Goal: Download file/media

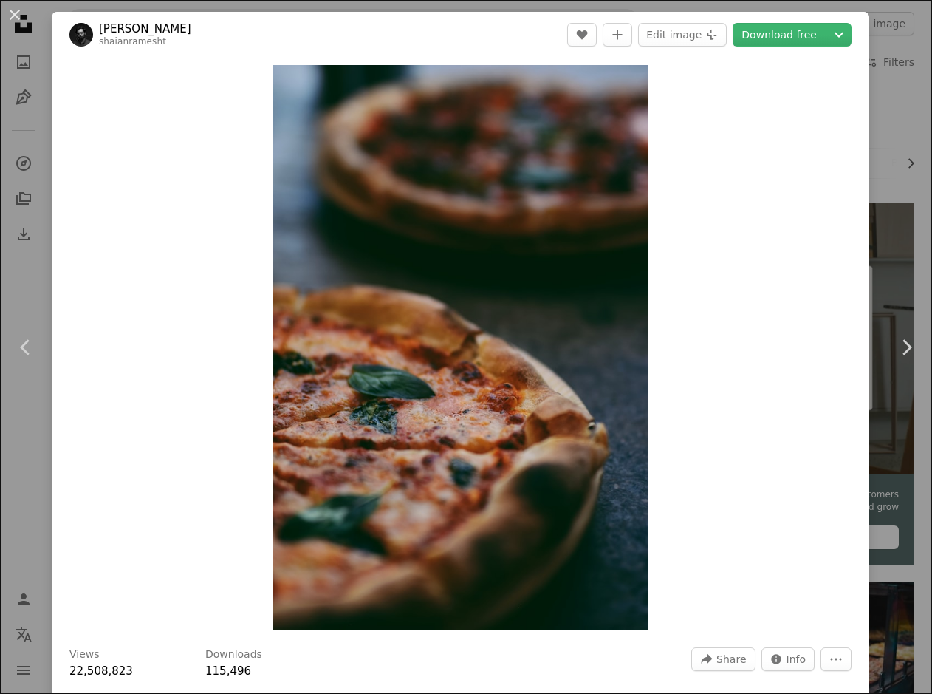
scroll to position [1036, 0]
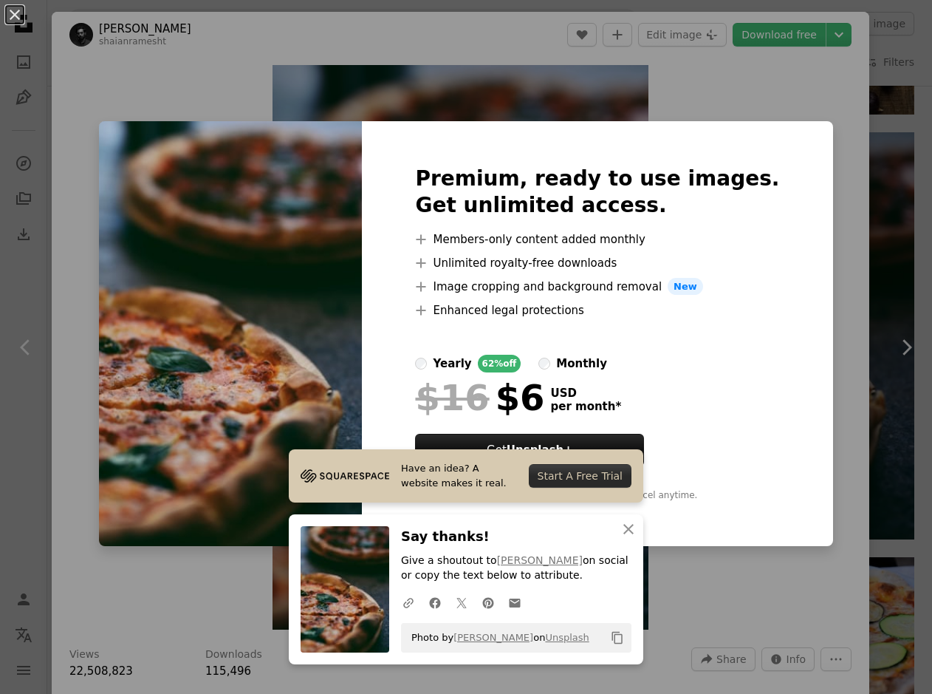
click at [141, 30] on div "An X shape Premium, ready to use images. Get unlimited access. A plus sign Memb…" at bounding box center [466, 347] width 932 height 694
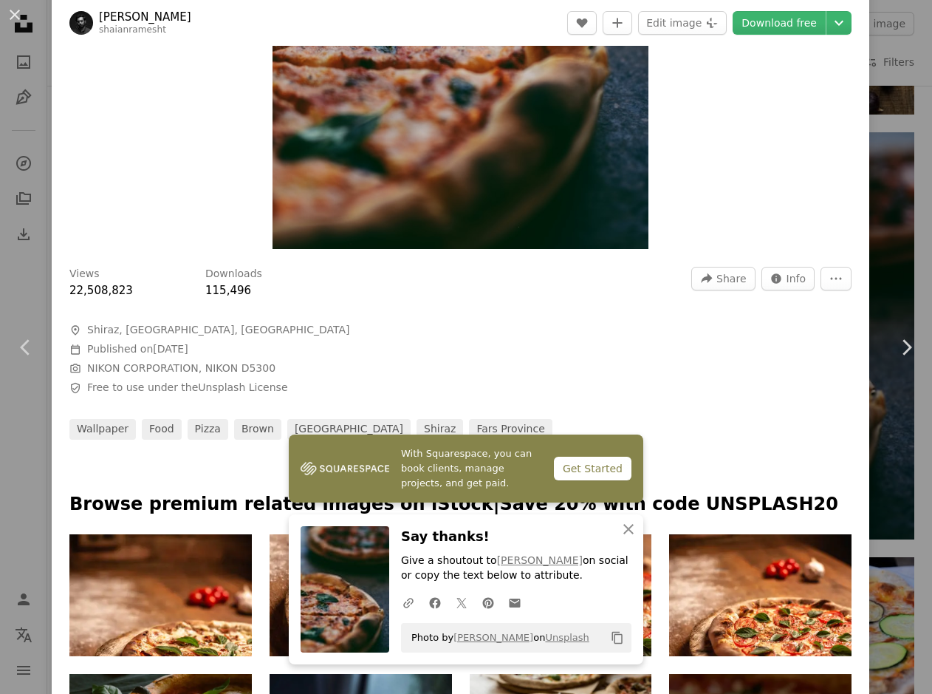
scroll to position [369, 0]
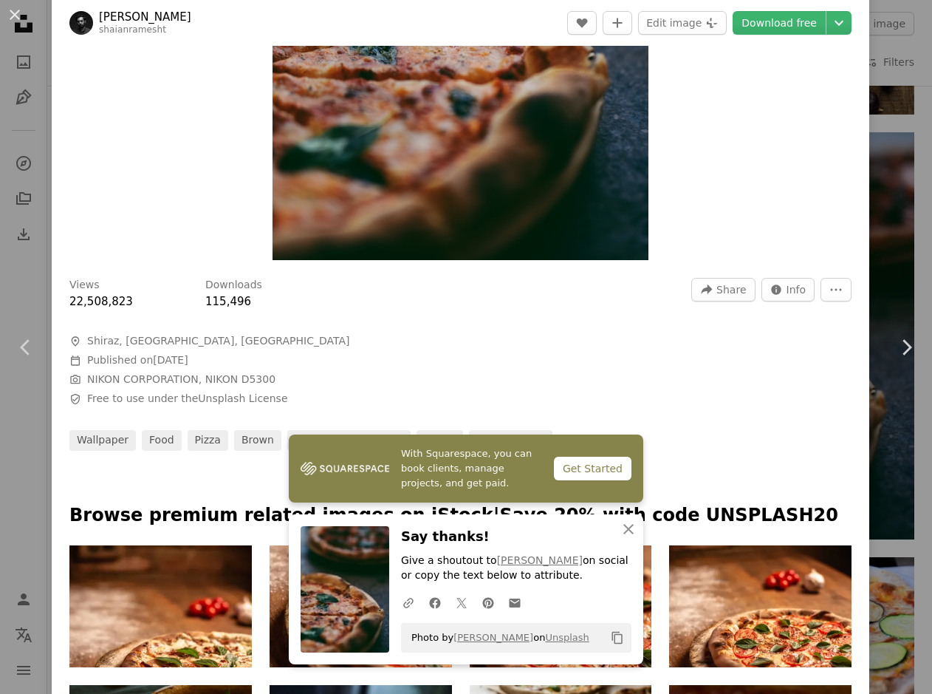
click at [513, 307] on div "Views 22,508,823 Downloads 115,496 A forward-right arrow Share Info icon Info M…" at bounding box center [460, 294] width 782 height 32
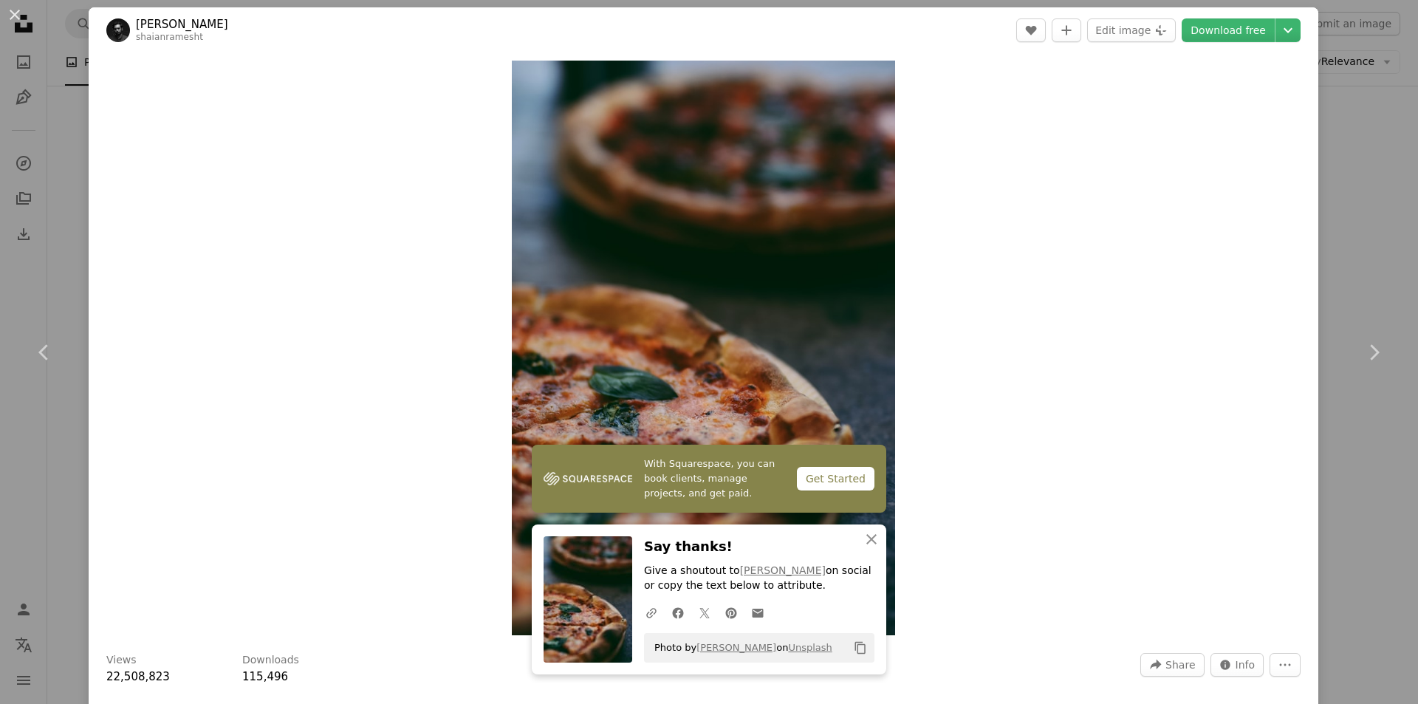
scroll to position [0, 0]
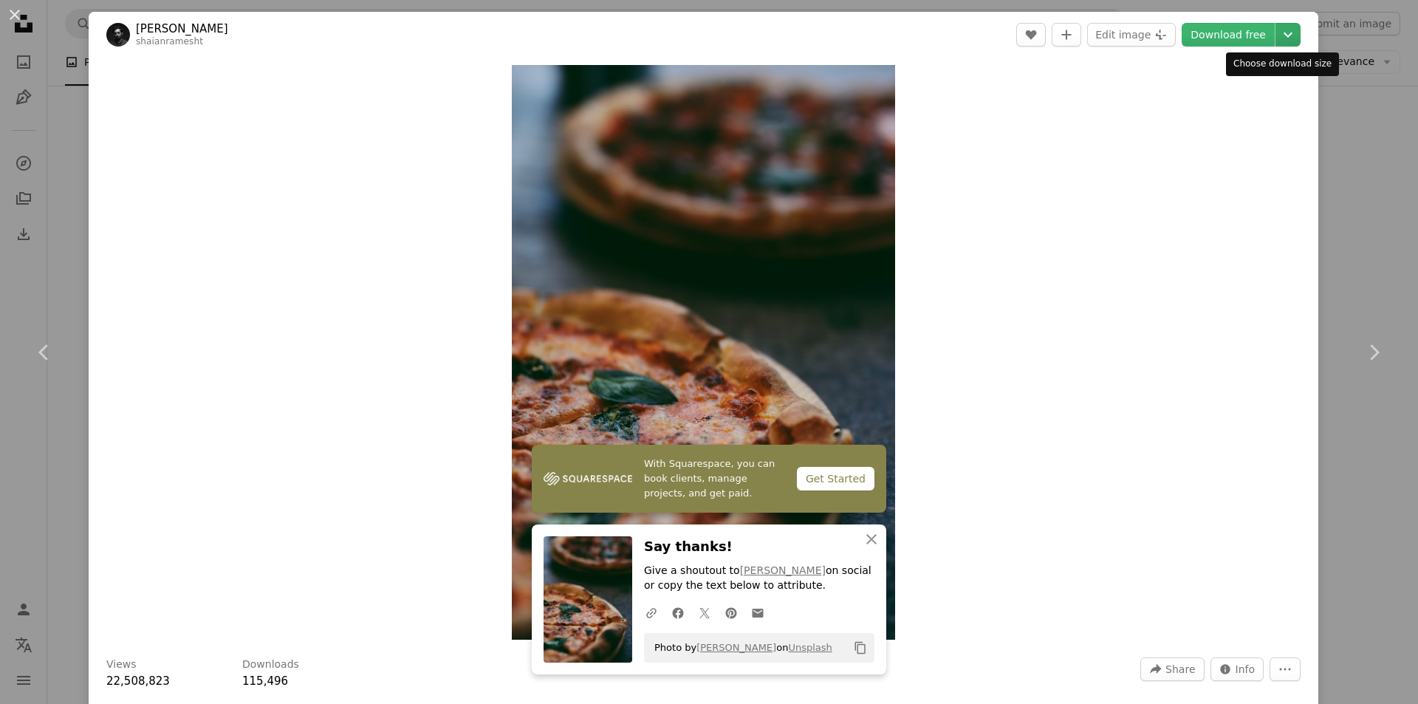
click at [931, 32] on icon "Chevron down" at bounding box center [1288, 35] width 24 height 18
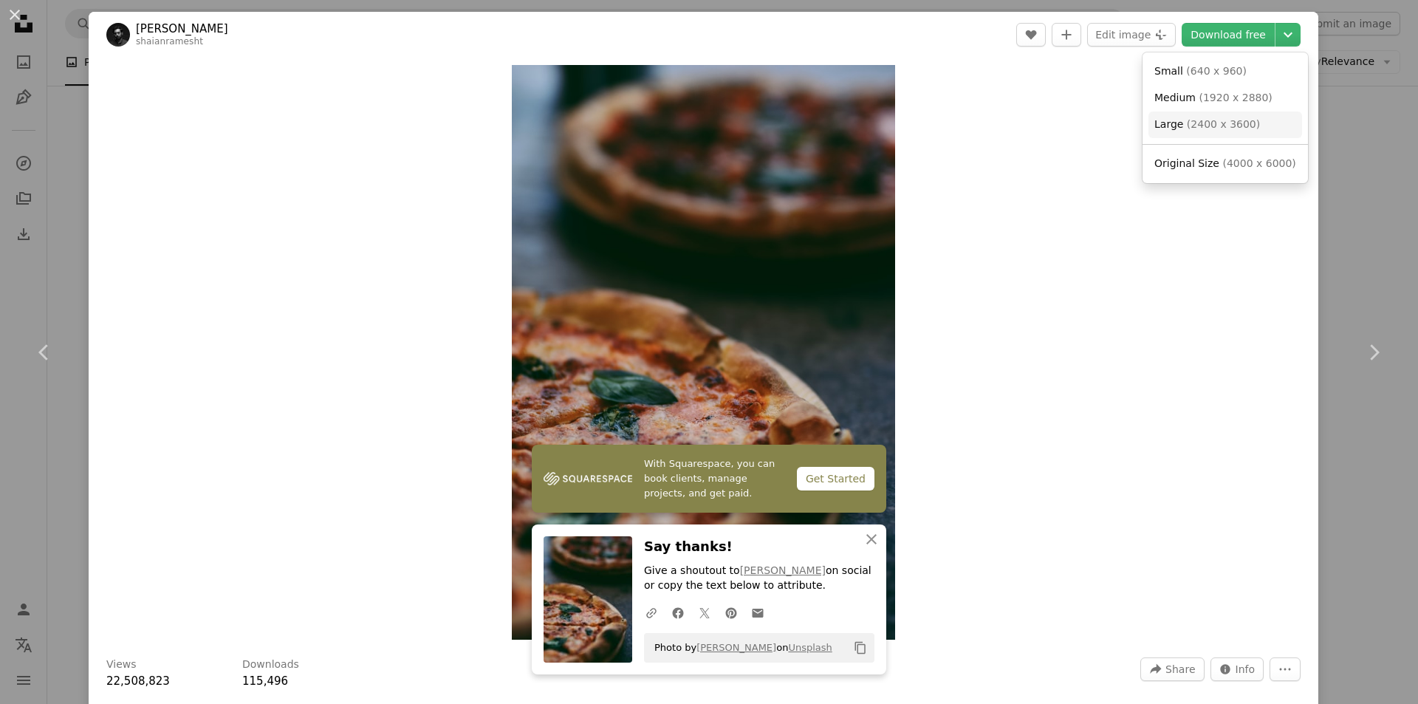
click at [931, 133] on link "Large ( 2400 x 3600 )" at bounding box center [1225, 125] width 154 height 27
click at [931, 38] on icon "Chevron down" at bounding box center [1288, 35] width 24 height 18
drag, startPoint x: 1007, startPoint y: 120, endPoint x: 1001, endPoint y: 98, distance: 22.9
click at [931, 119] on dialog "An X shape Chevron left Chevron right [PERSON_NAME] shaianramesht A heart A plu…" at bounding box center [709, 352] width 1418 height 704
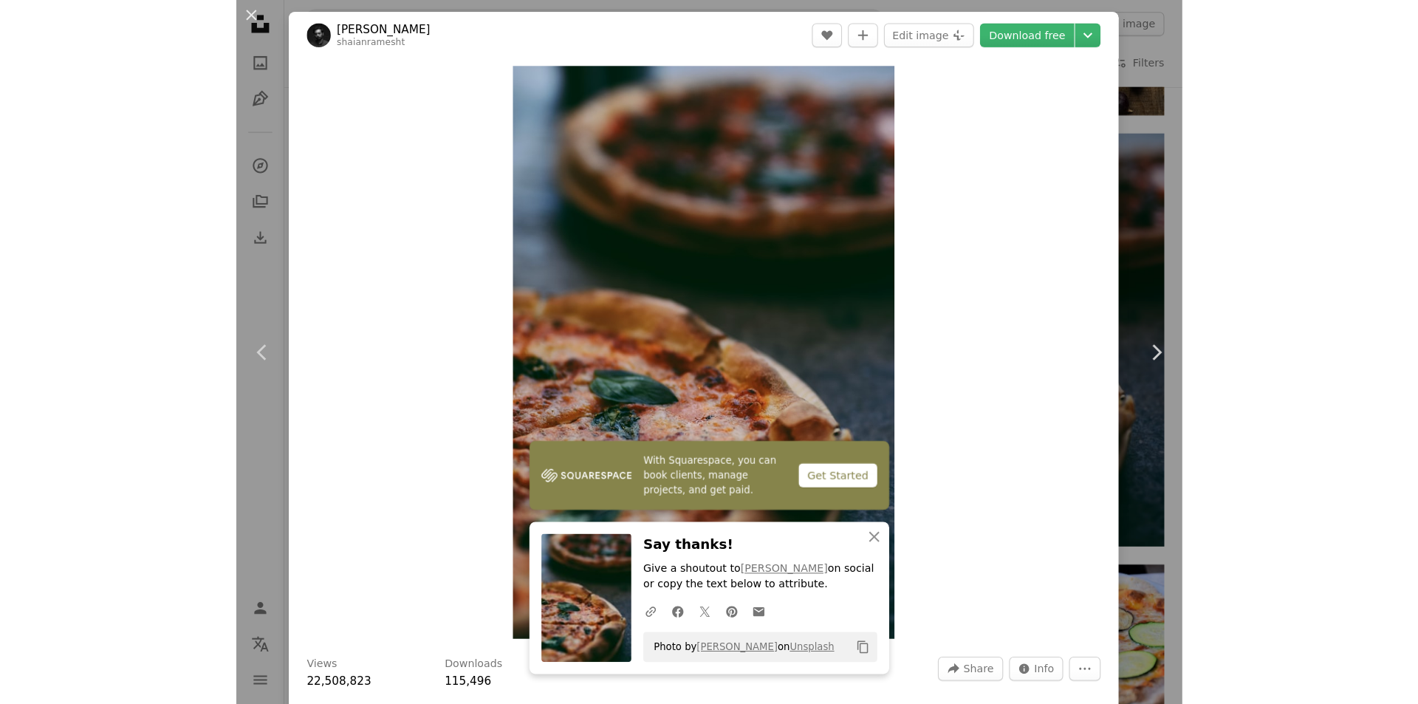
scroll to position [1108, 0]
